Goal: Find specific page/section: Find specific page/section

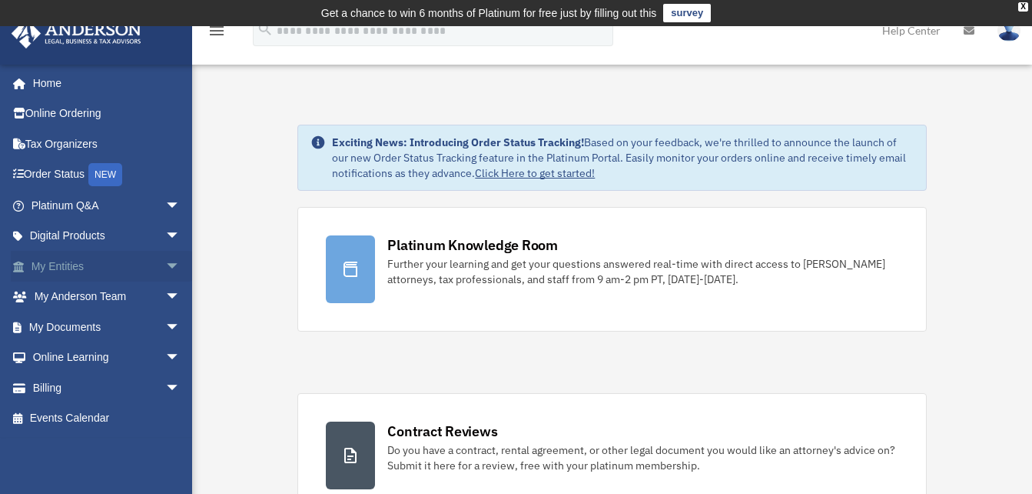
click at [78, 268] on link "My Entities arrow_drop_down" at bounding box center [107, 266] width 193 height 31
click at [165, 263] on span "arrow_drop_down" at bounding box center [180, 267] width 31 height 32
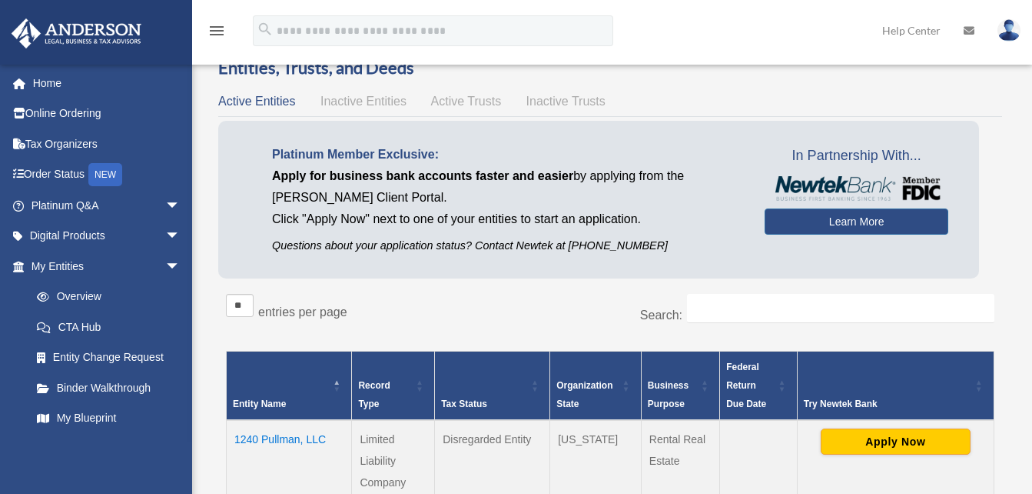
scroll to position [231, 0]
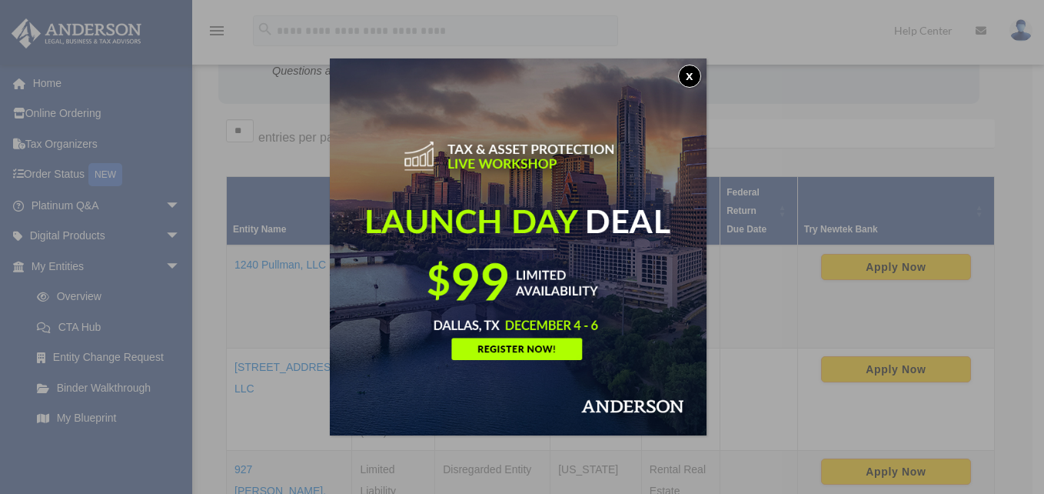
click at [695, 69] on button "x" at bounding box center [689, 76] width 23 height 23
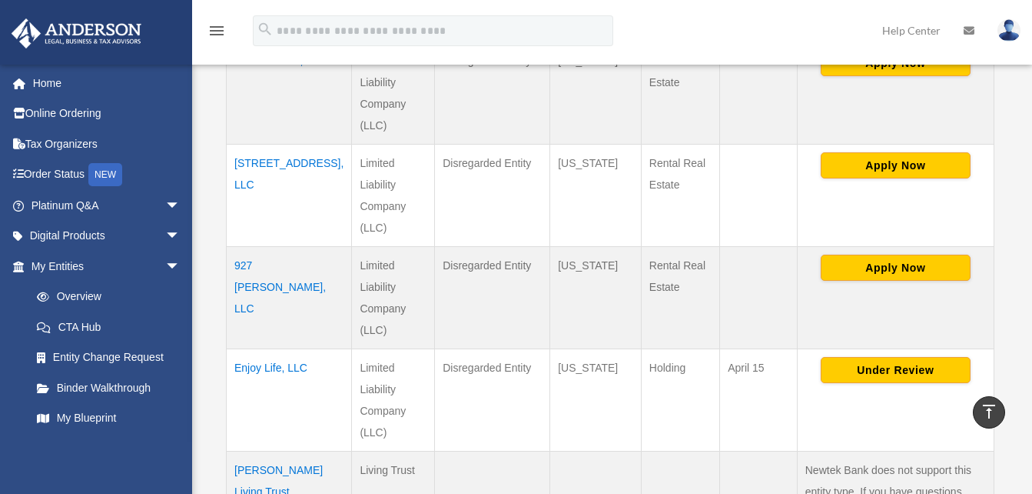
scroll to position [461, 0]
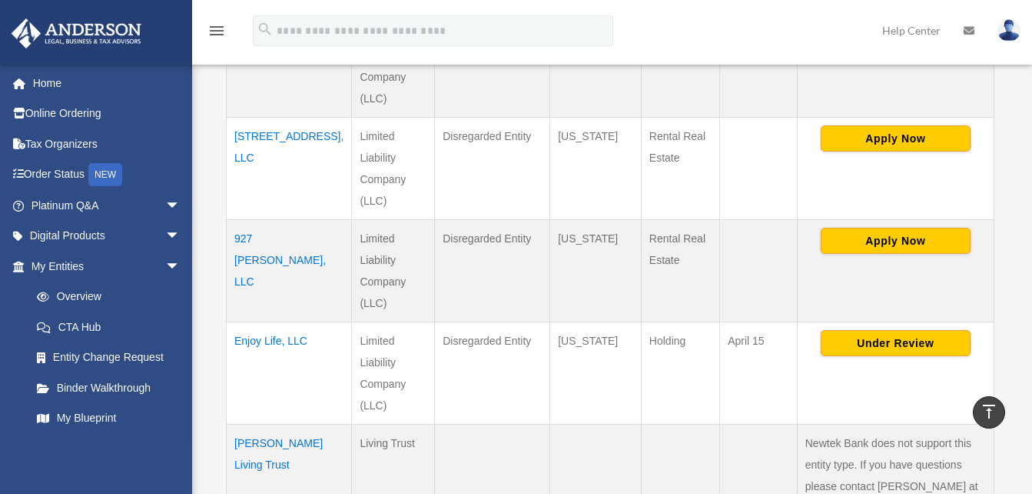
click at [260, 321] on td "Enjoy Life, LLC" at bounding box center [289, 372] width 125 height 102
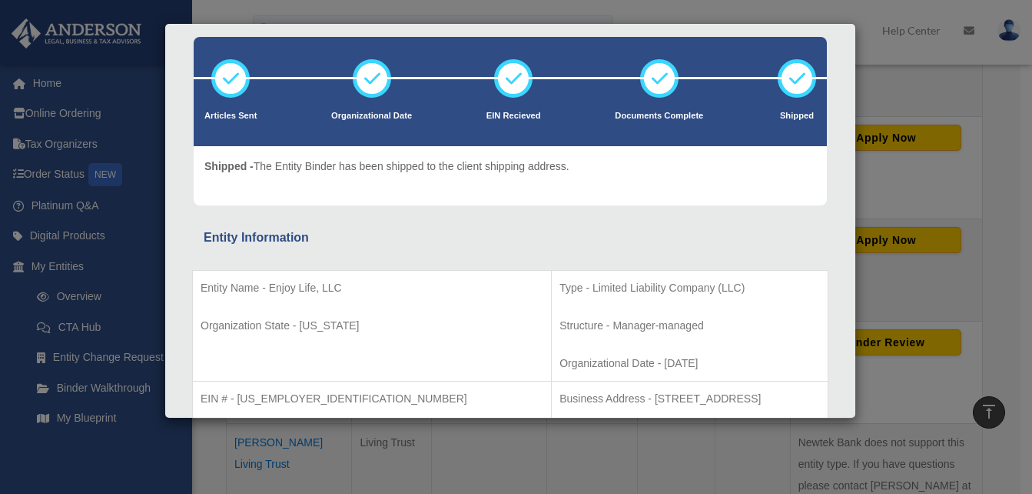
scroll to position [0, 0]
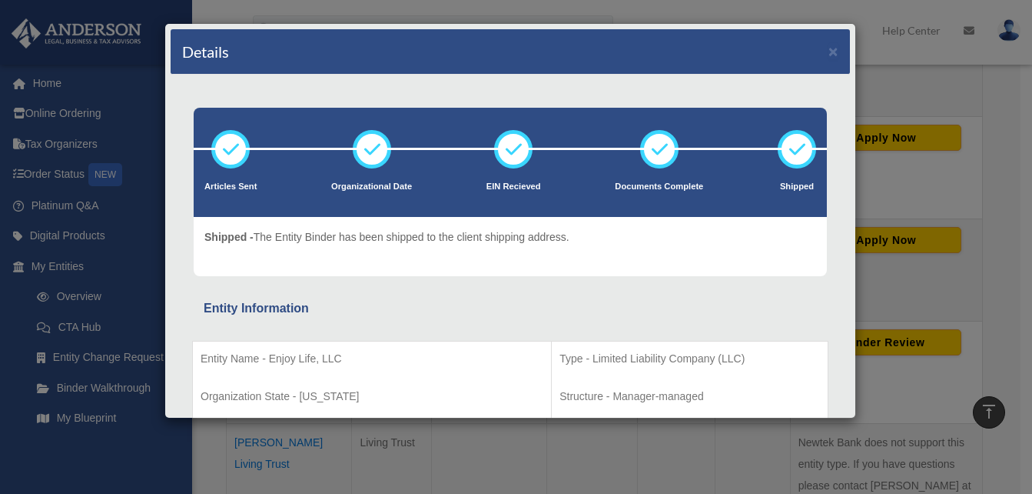
click at [809, 54] on div "Details ×" at bounding box center [511, 51] width 680 height 45
